Goal: Task Accomplishment & Management: Use online tool/utility

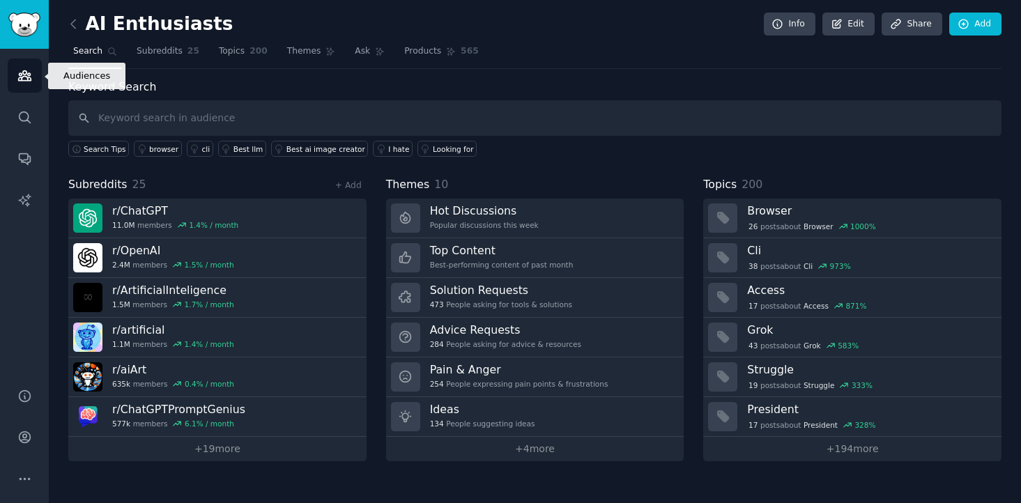
click at [38, 70] on link "Audiences" at bounding box center [25, 76] width 34 height 34
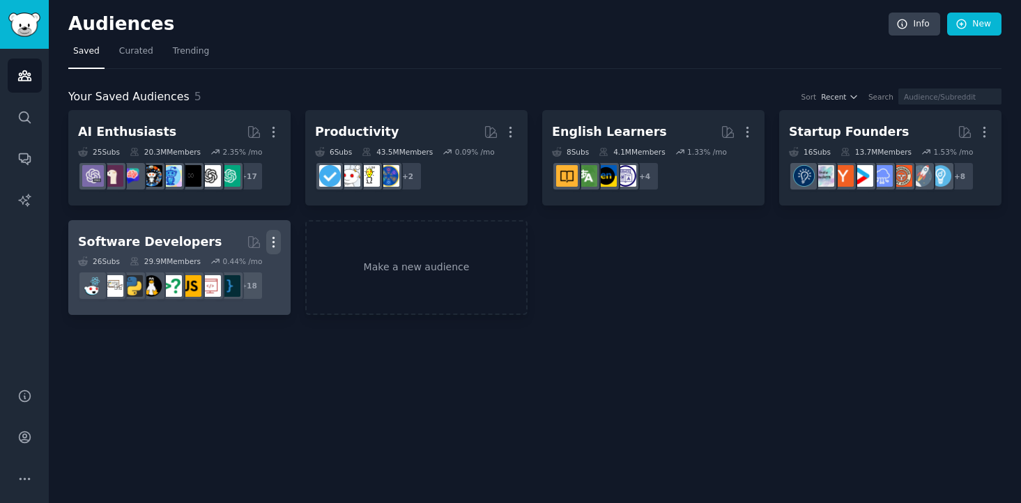
click at [278, 240] on icon "button" at bounding box center [273, 242] width 15 height 15
click at [251, 269] on div "Delete" at bounding box center [226, 270] width 66 height 29
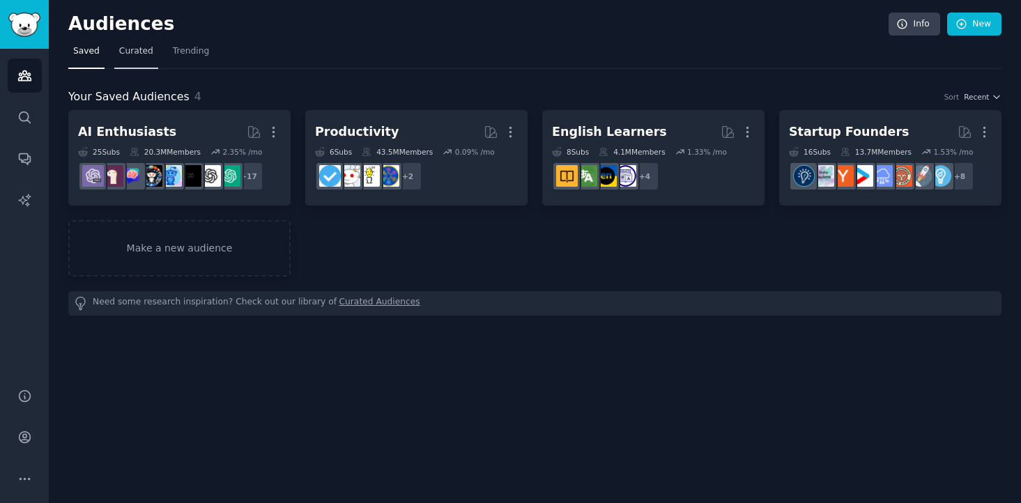
click at [132, 56] on span "Curated" at bounding box center [136, 51] width 34 height 13
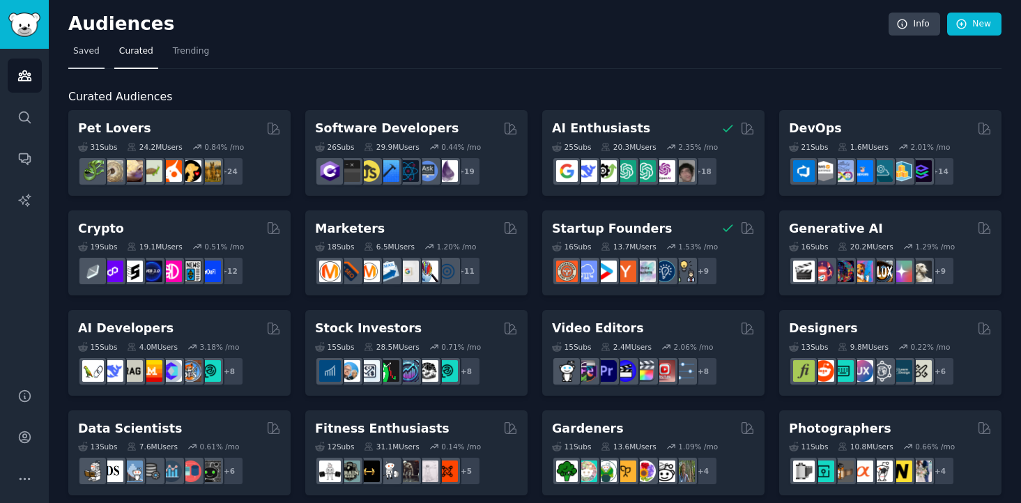
click at [88, 56] on span "Saved" at bounding box center [86, 51] width 26 height 13
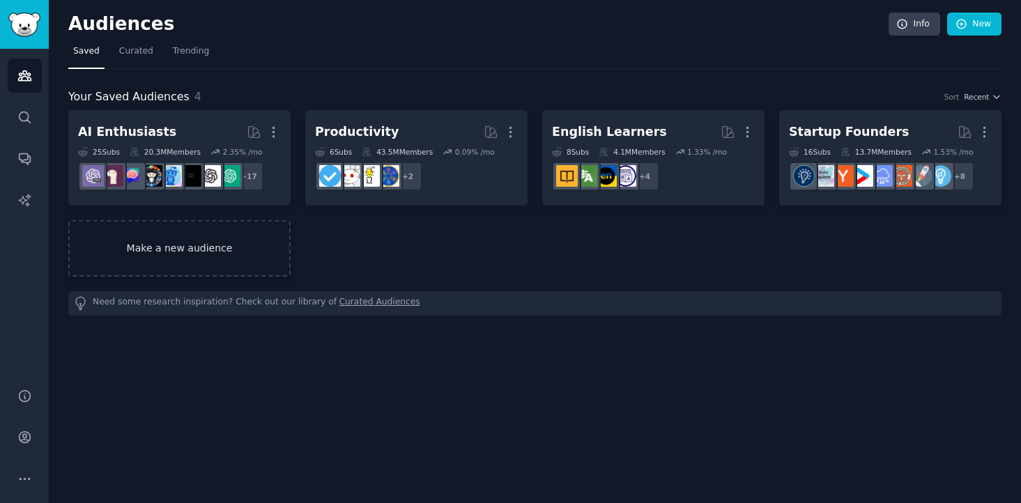
click at [212, 233] on link "Make a new audience" at bounding box center [179, 248] width 222 height 56
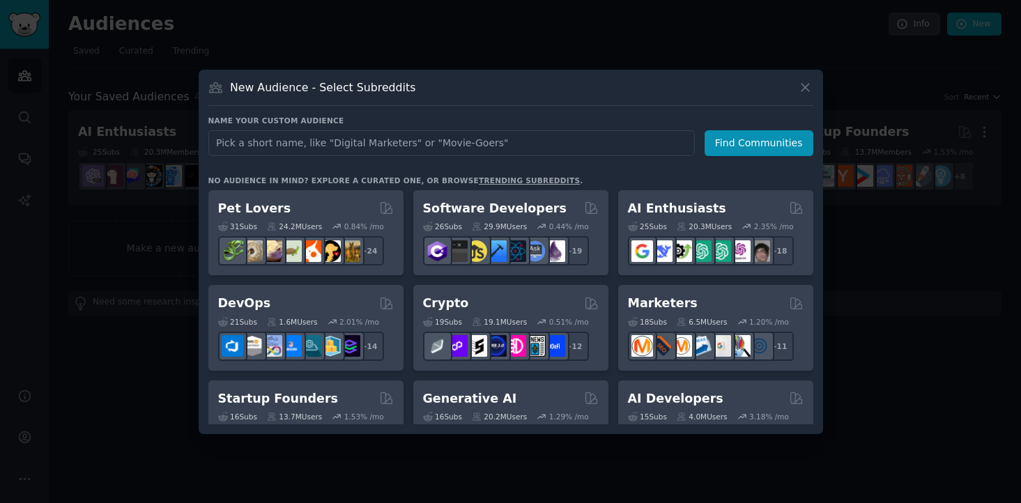
click at [314, 144] on input "text" at bounding box center [451, 143] width 486 height 26
type input "audio books"
click button "Find Communities" at bounding box center [758, 143] width 109 height 26
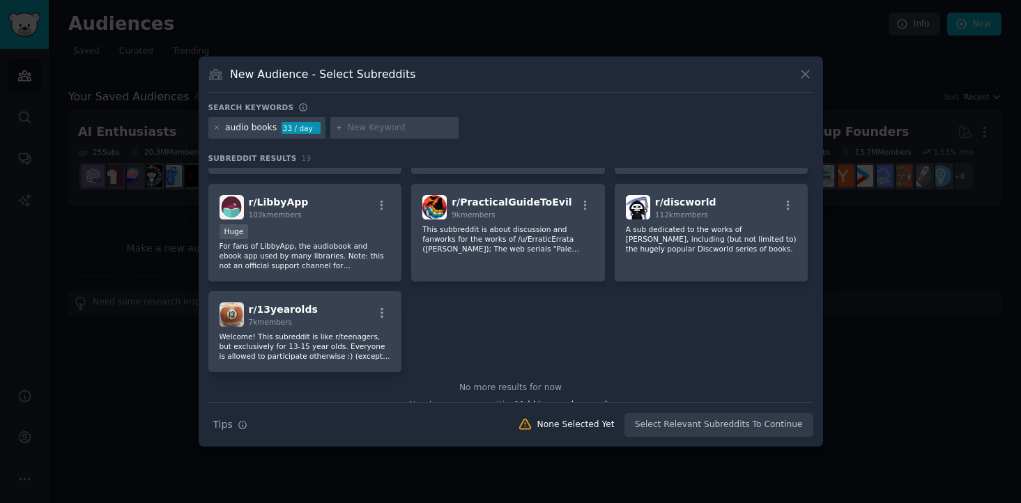
scroll to position [527, 0]
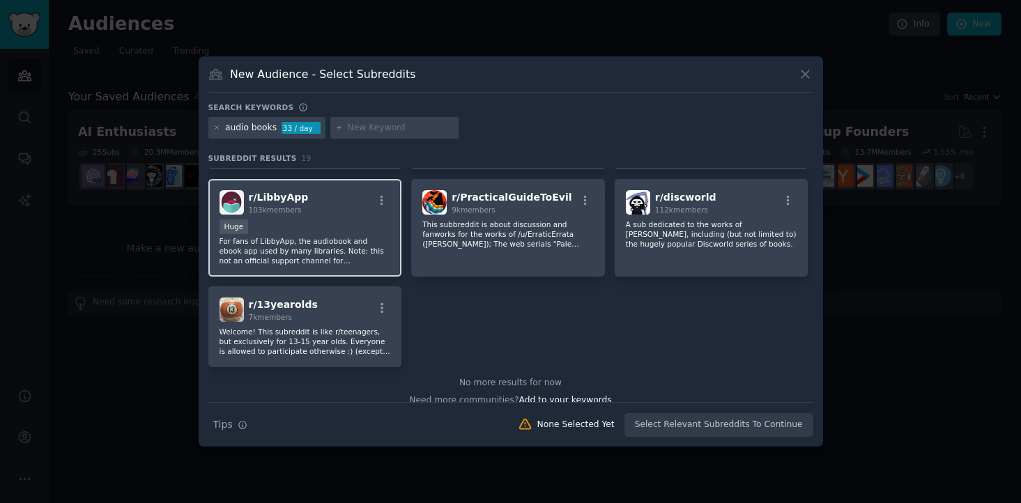
click at [325, 249] on p "For fans of LibbyApp, the audiobook and ebook app used by many libraries. Note:…" at bounding box center [304, 250] width 171 height 29
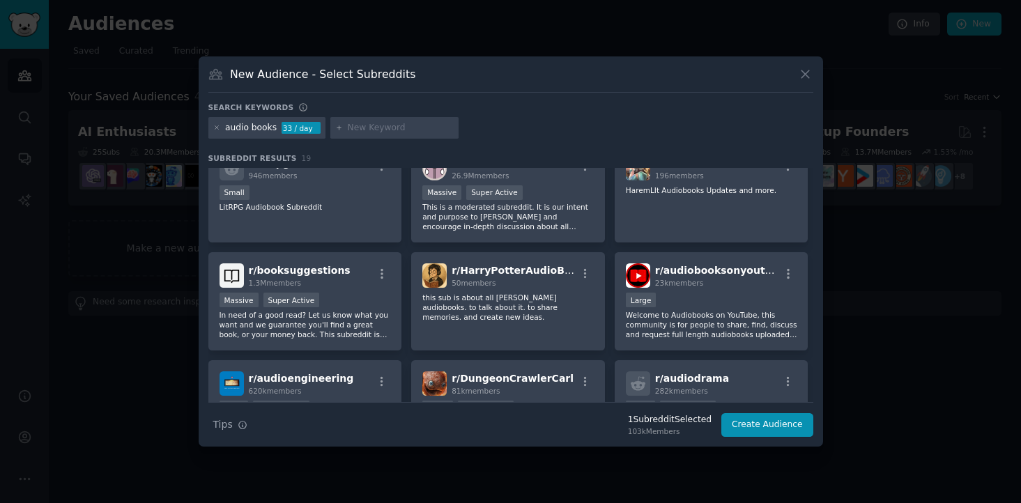
scroll to position [0, 0]
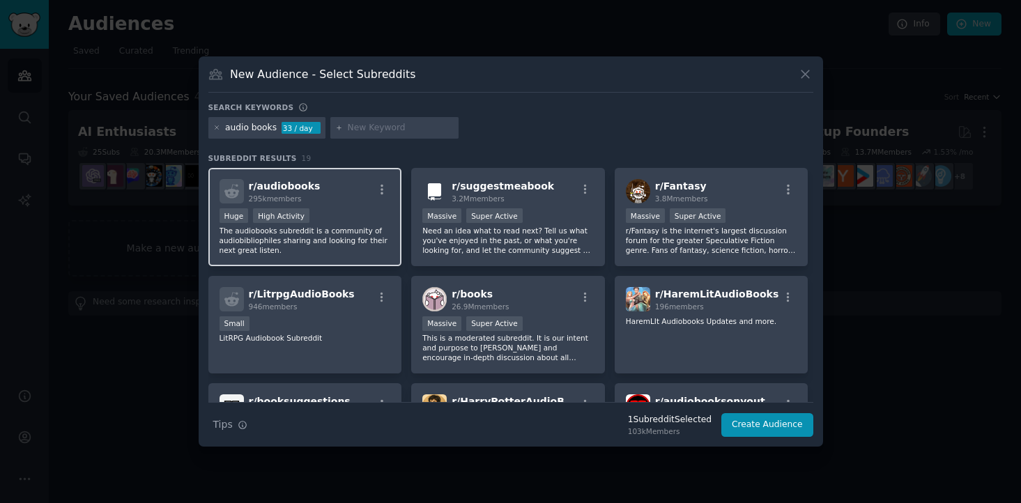
click at [336, 247] on p "The audiobooks subreddit is a community of audiobibliophiles sharing and lookin…" at bounding box center [304, 240] width 171 height 29
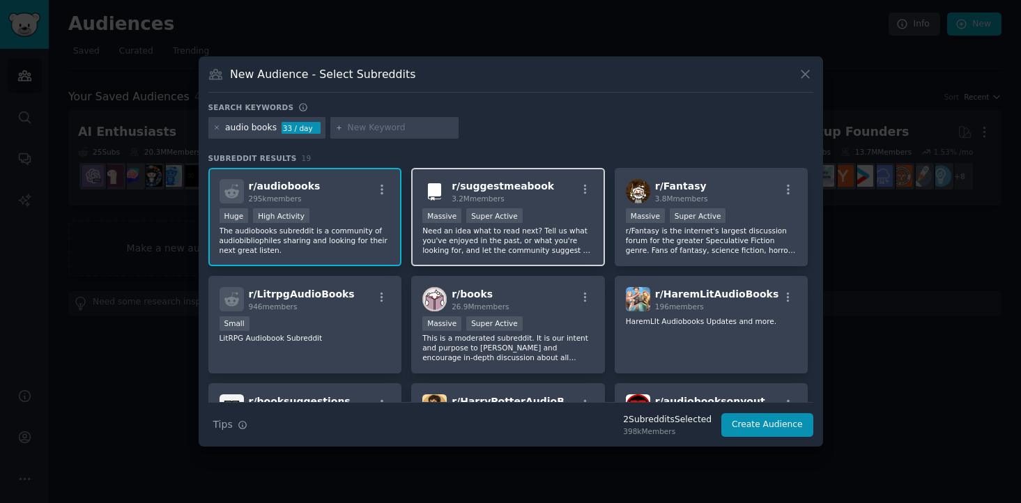
click at [559, 243] on p "Need an idea what to read next? Tell us what you've enjoyed in the past, or wha…" at bounding box center [507, 240] width 171 height 29
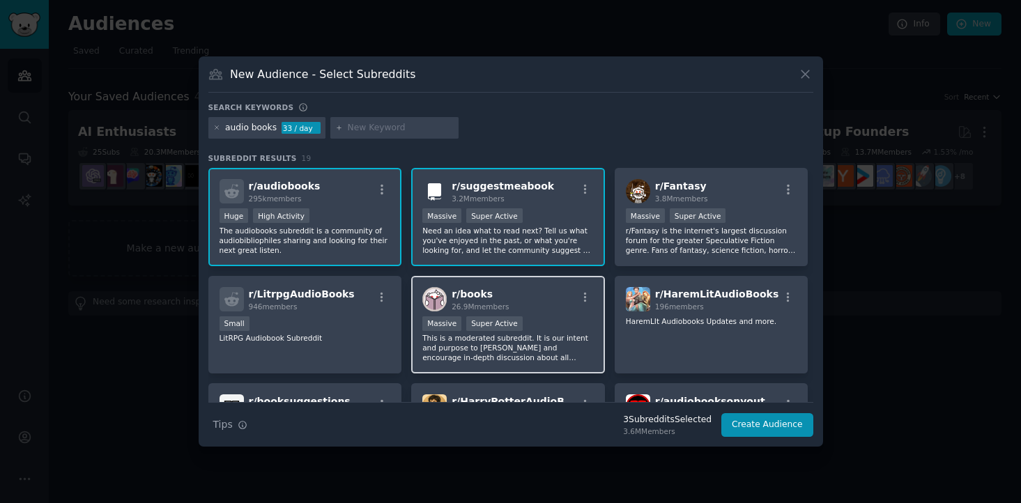
click at [546, 299] on div "r/ books 26.9M members" at bounding box center [507, 299] width 171 height 24
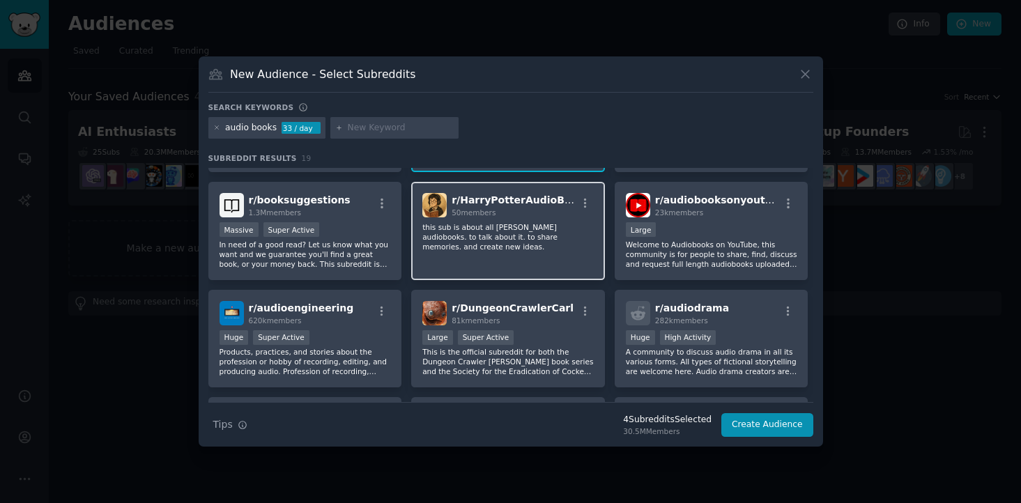
scroll to position [206, 0]
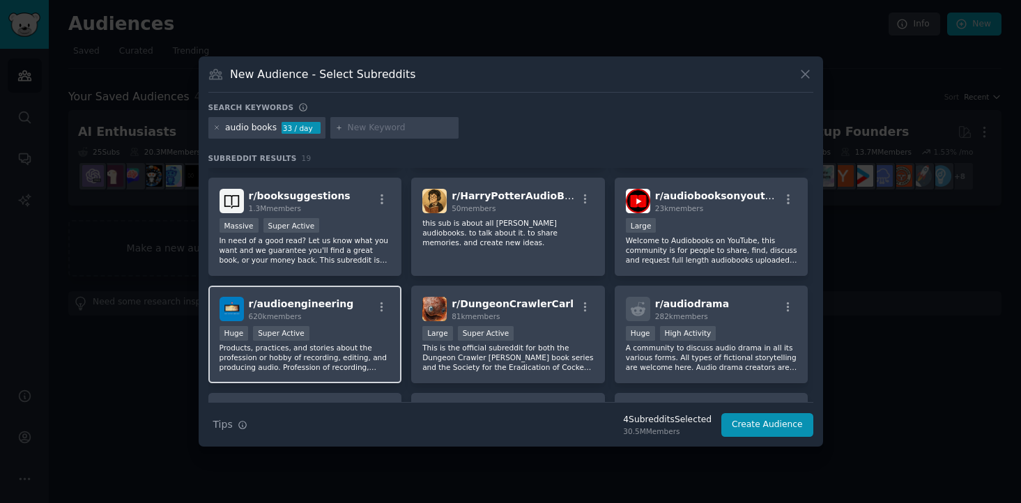
click at [364, 360] on p "Products, practices, and stories about the profession or hobby of recording, ed…" at bounding box center [304, 357] width 171 height 29
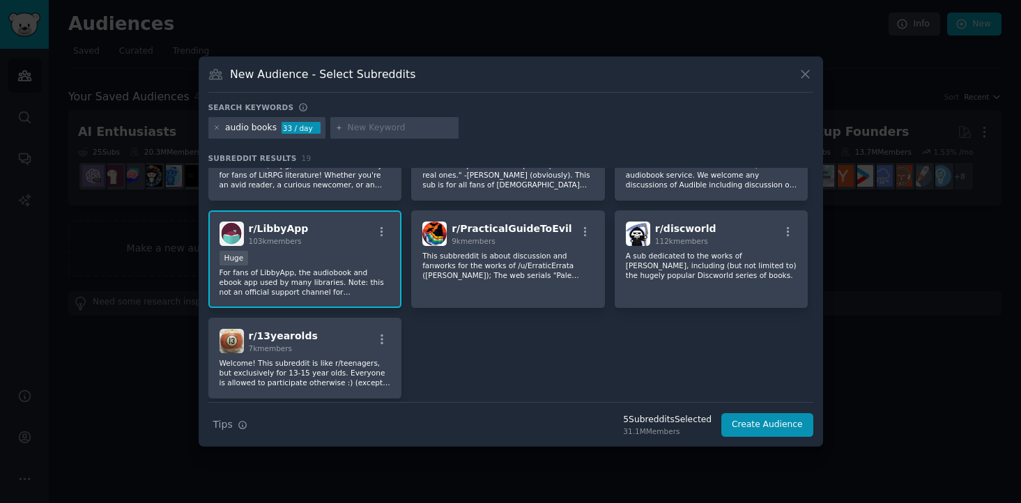
scroll to position [541, 0]
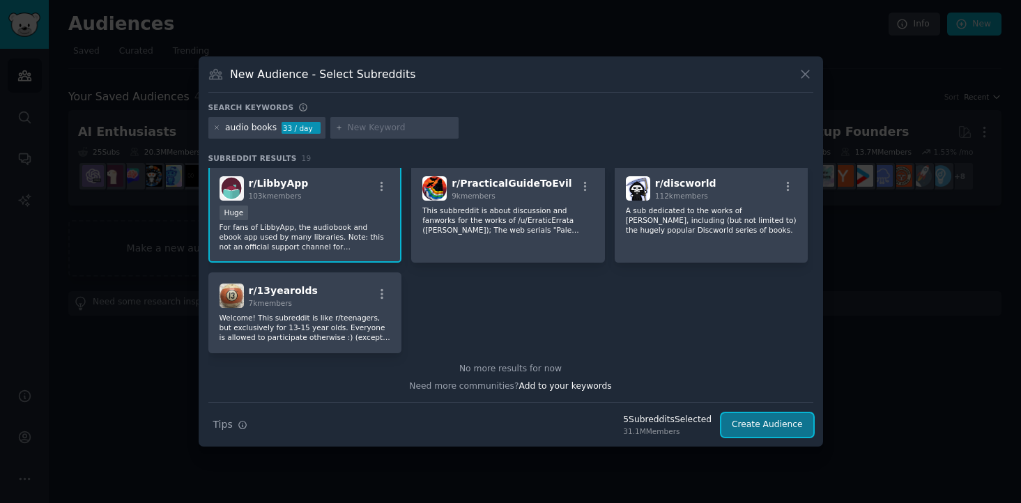
click at [761, 428] on button "Create Audience" at bounding box center [767, 425] width 92 height 24
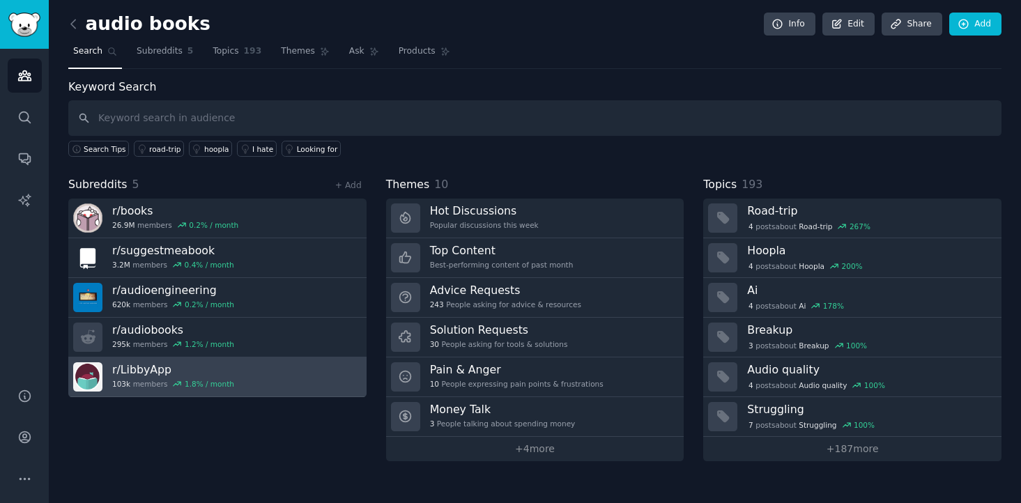
click at [195, 366] on h3 "r/ LibbyApp" at bounding box center [173, 369] width 122 height 15
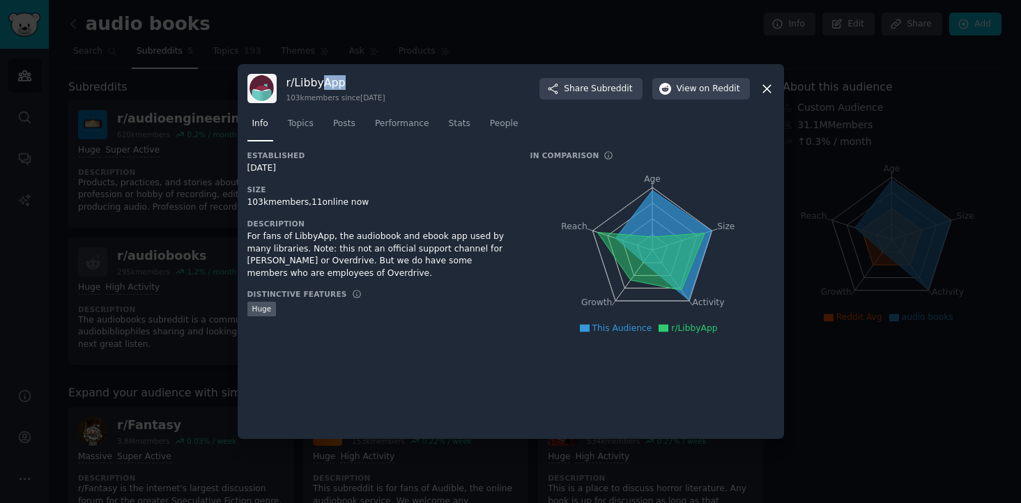
drag, startPoint x: 343, startPoint y: 88, endPoint x: 322, endPoint y: 87, distance: 21.6
click at [322, 87] on h3 "r/ LibbyApp" at bounding box center [335, 82] width 99 height 15
click at [700, 84] on span "on Reddit" at bounding box center [719, 89] width 40 height 13
click at [209, 101] on div at bounding box center [510, 251] width 1021 height 503
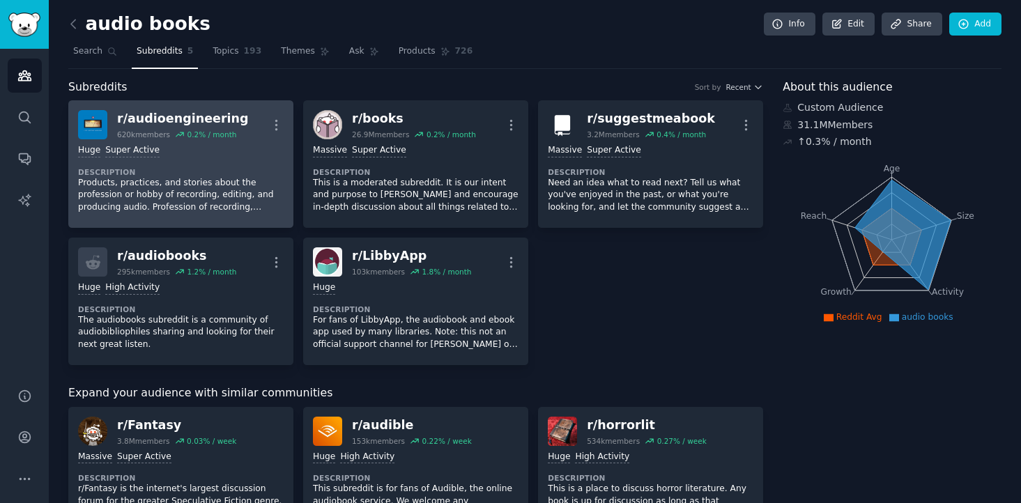
click at [204, 146] on div "Huge Super Active" at bounding box center [181, 150] width 206 height 13
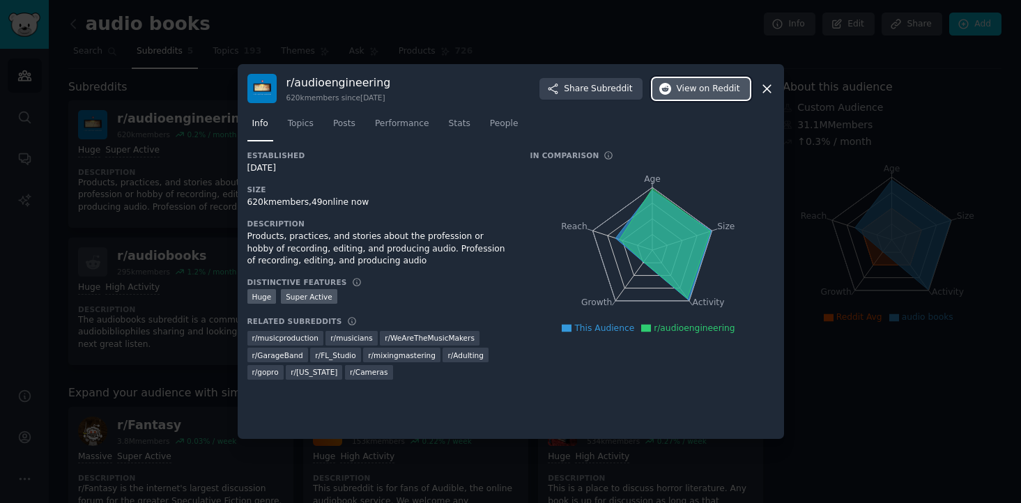
click at [682, 98] on button "View on Reddit" at bounding box center [701, 89] width 98 height 22
click at [365, 32] on div at bounding box center [510, 251] width 1021 height 503
